Goal: Check status: Check status

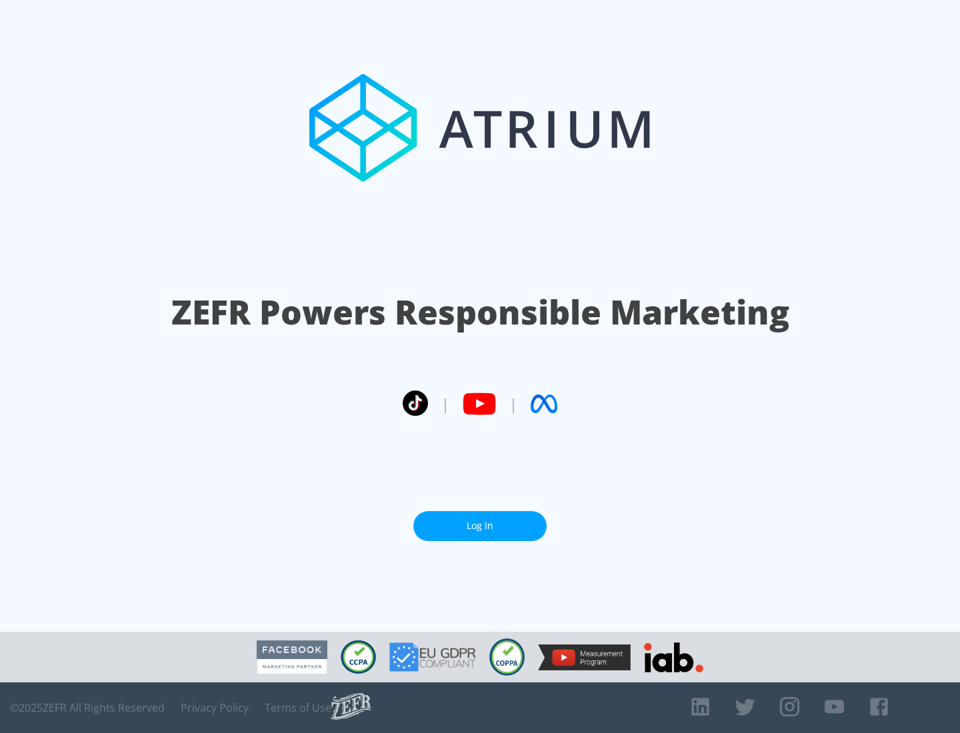
click at [480, 521] on link "Log In" at bounding box center [479, 526] width 133 height 30
